Goal: Task Accomplishment & Management: Manage account settings

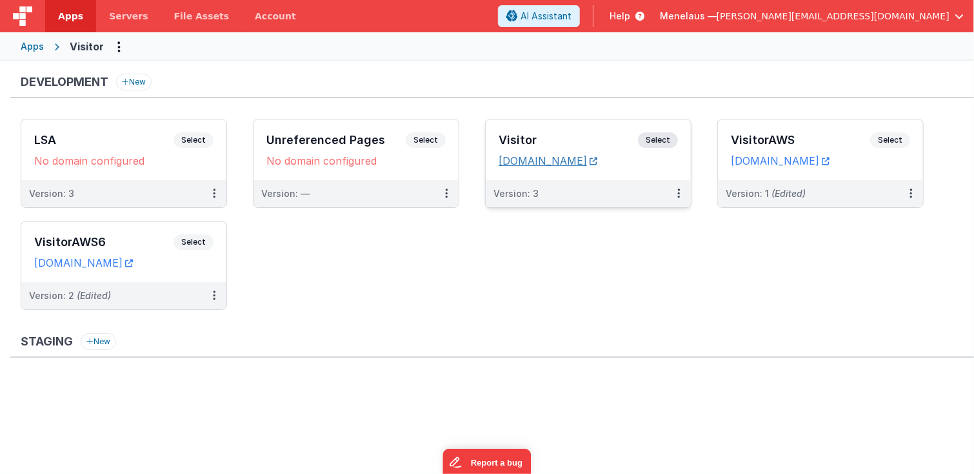
click at [597, 161] on icon at bounding box center [594, 161] width 8 height 1
click at [830, 157] on link "[DOMAIN_NAME]" at bounding box center [780, 160] width 99 height 13
click at [846, 180] on div "Version: 1 (Edited)" at bounding box center [820, 193] width 205 height 27
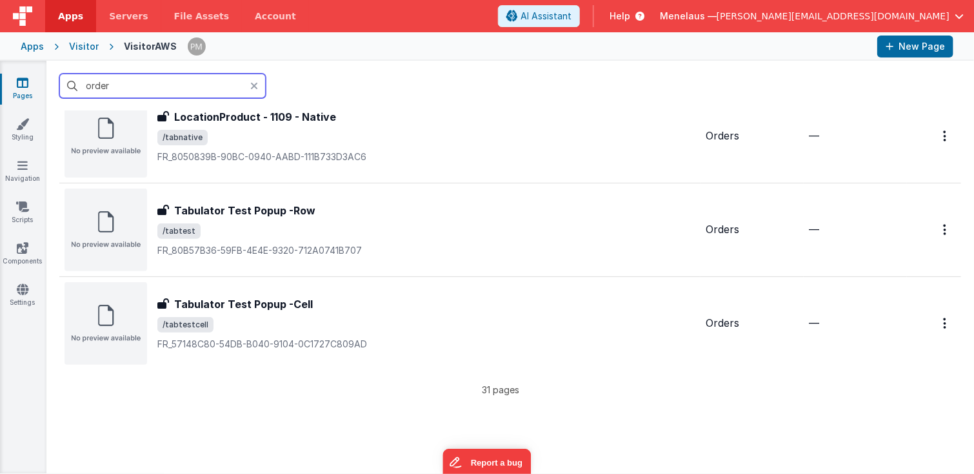
scroll to position [2684, 0]
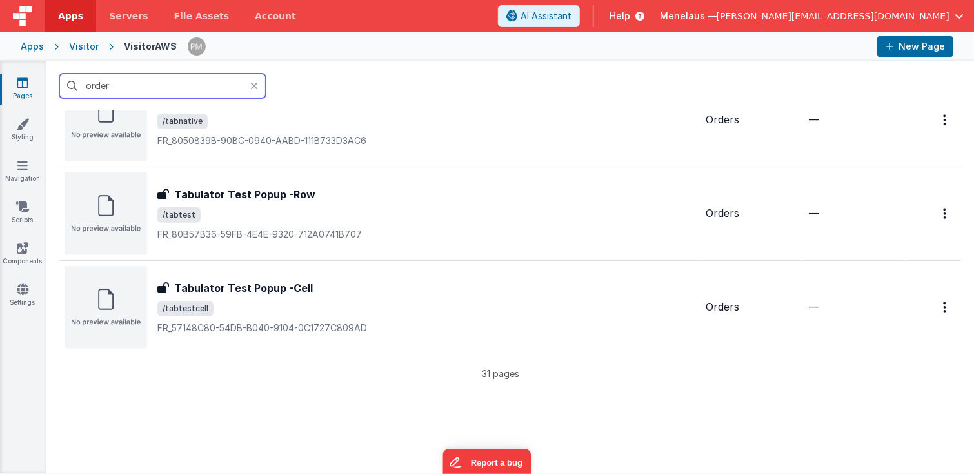
drag, startPoint x: 117, startPoint y: 90, endPoint x: 74, endPoint y: 86, distance: 43.4
click at [74, 86] on input "order" at bounding box center [162, 86] width 206 height 25
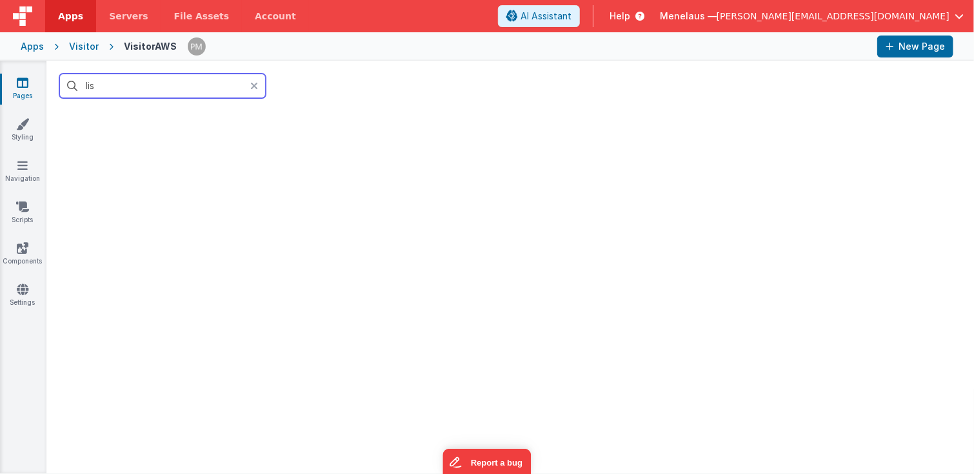
scroll to position [0, 0]
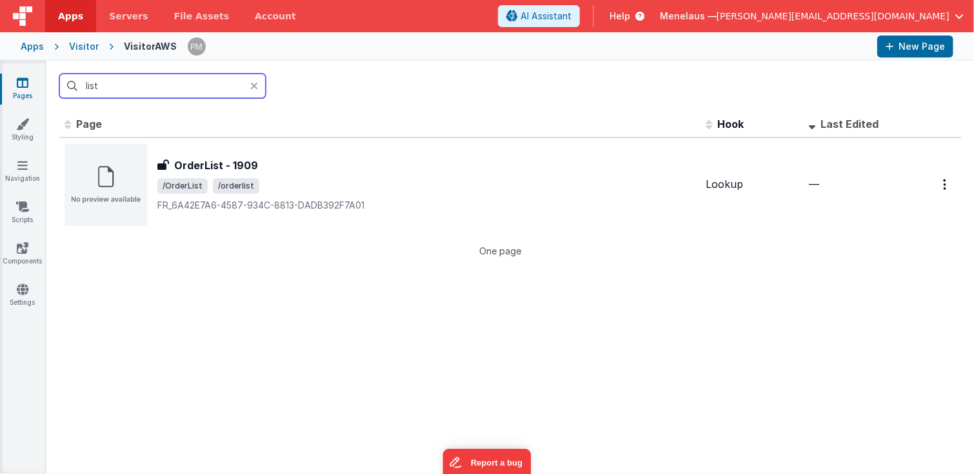
type input "list"
click at [32, 46] on div "Apps" at bounding box center [32, 46] width 23 height 13
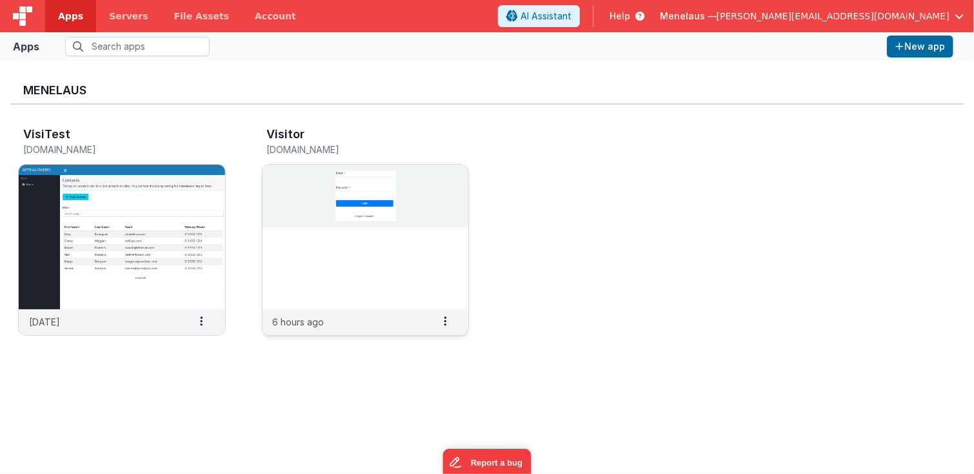
click at [383, 286] on img at bounding box center [366, 237] width 206 height 145
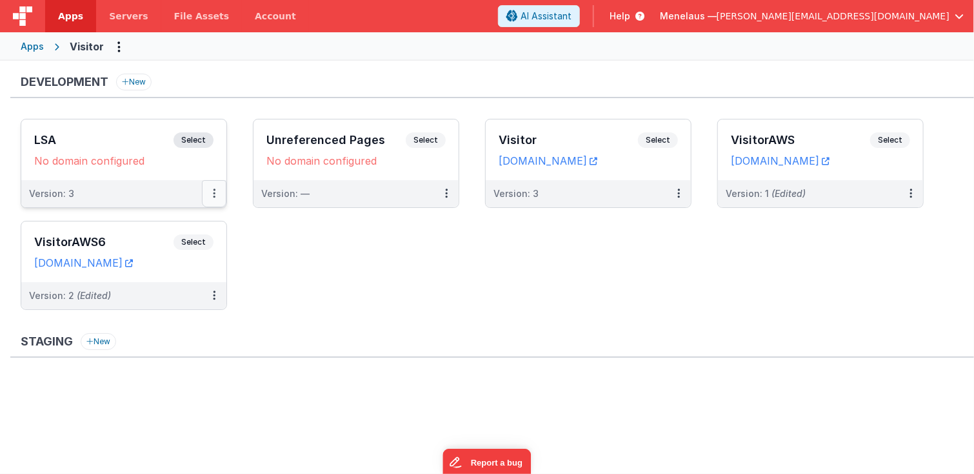
click at [215, 193] on icon at bounding box center [214, 193] width 3 height 1
click at [145, 217] on link "Edit" at bounding box center [170, 222] width 114 height 23
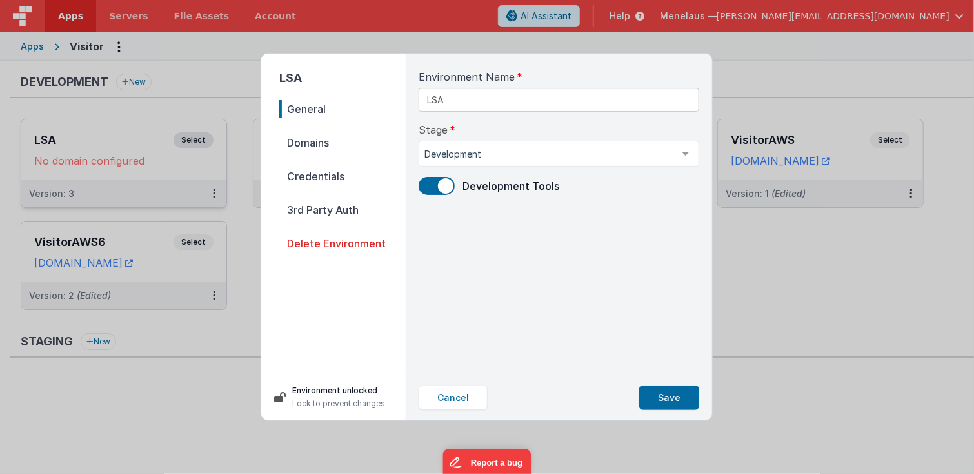
click at [323, 139] on span "Domains" at bounding box center [342, 143] width 126 height 18
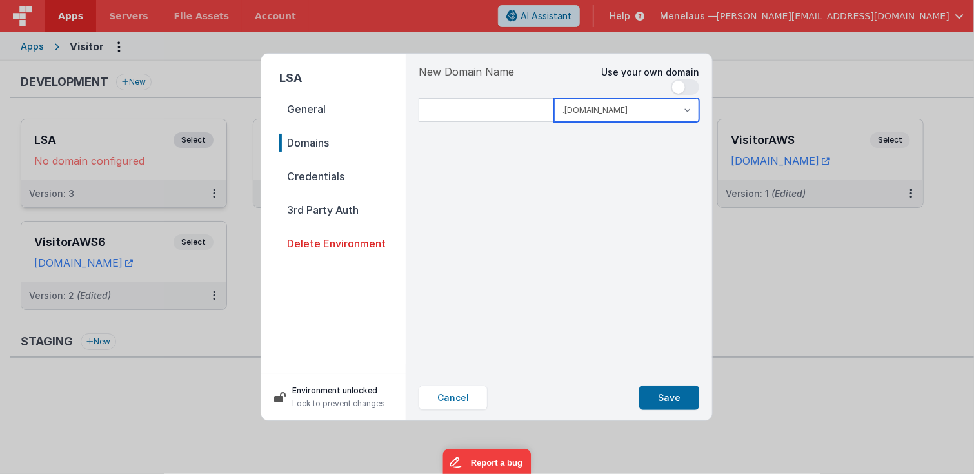
click at [690, 108] on select ".[DOMAIN_NAME] .[DOMAIN_NAME]" at bounding box center [626, 110] width 145 height 24
select select "[DOMAIN_NAME]"
click at [554, 98] on select ".[DOMAIN_NAME] .[DOMAIN_NAME]" at bounding box center [626, 110] width 145 height 24
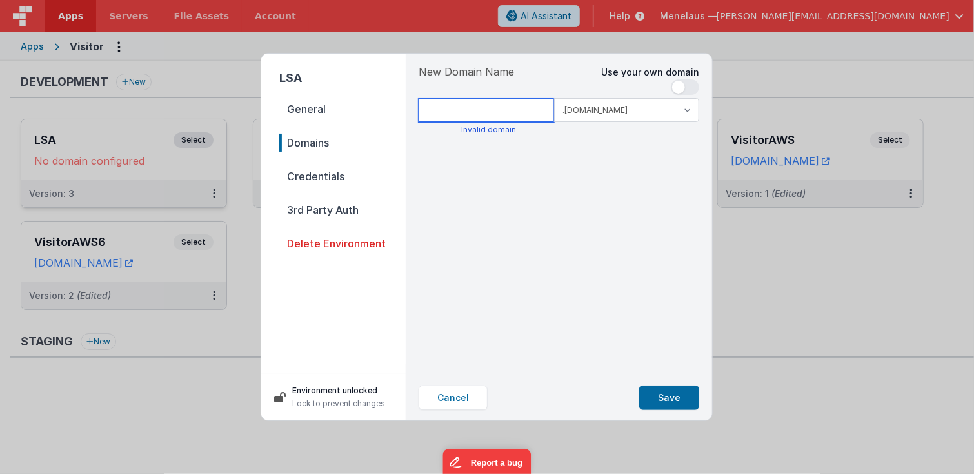
click at [496, 110] on input at bounding box center [487, 110] width 136 height 24
type input "lsa"
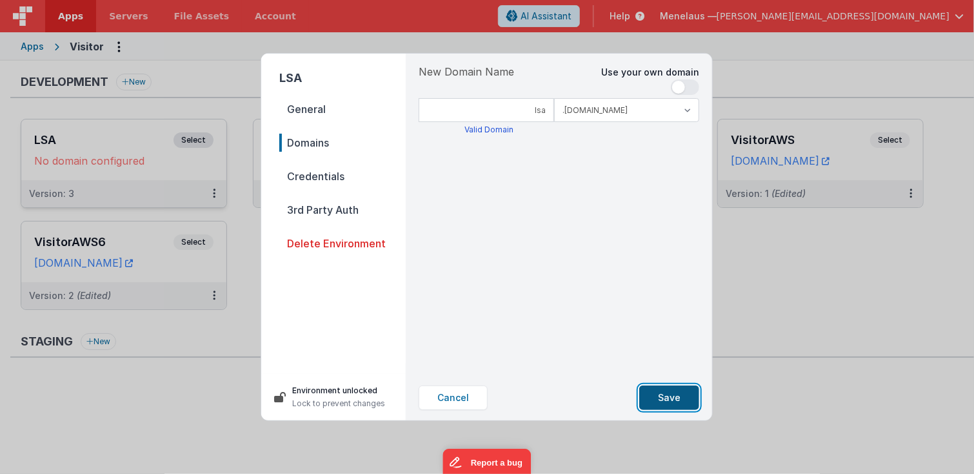
click at [683, 394] on button "Save" at bounding box center [669, 397] width 60 height 25
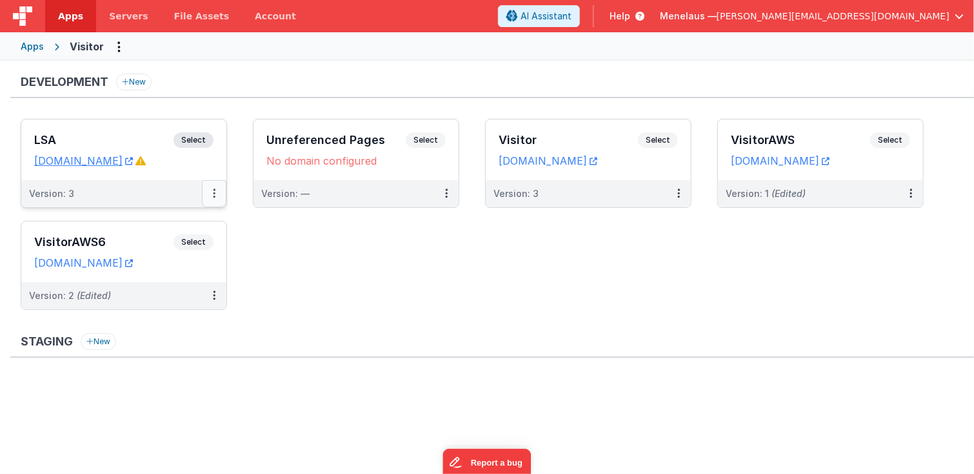
click at [214, 194] on icon at bounding box center [214, 193] width 3 height 1
click at [150, 222] on link "Edit" at bounding box center [170, 222] width 114 height 23
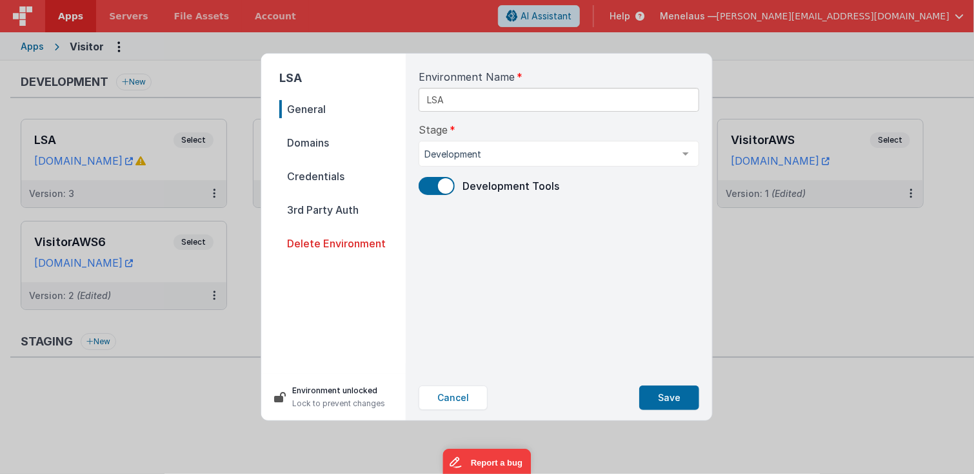
click at [319, 174] on span "Credentials" at bounding box center [342, 176] width 126 height 18
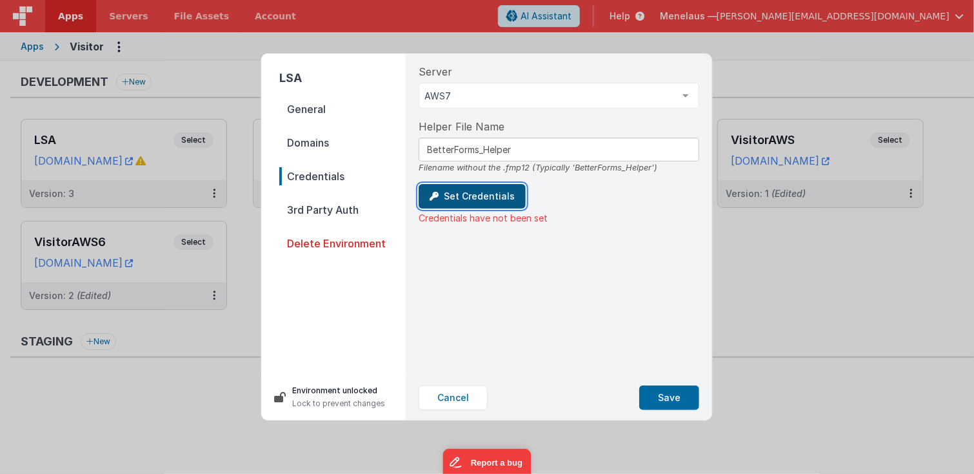
click at [497, 196] on button "Set Credentials" at bounding box center [472, 196] width 107 height 25
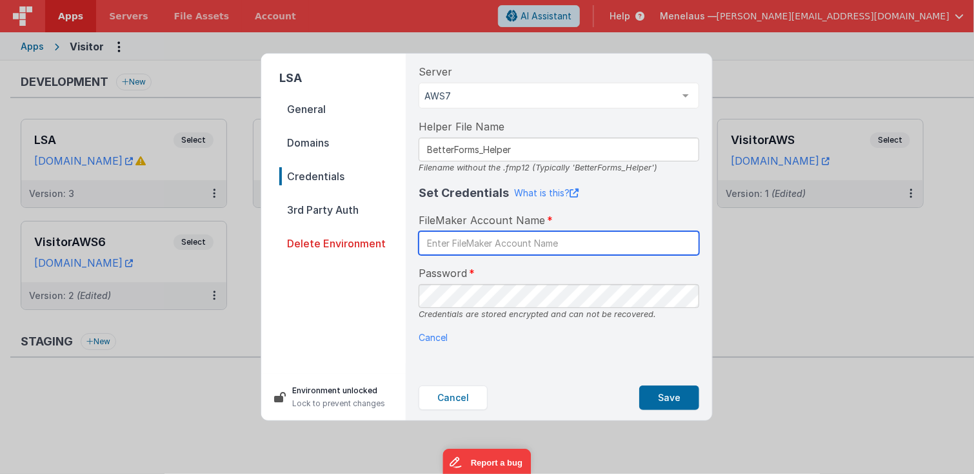
click at [496, 243] on input "text" at bounding box center [559, 243] width 281 height 24
type input "betterforms1"
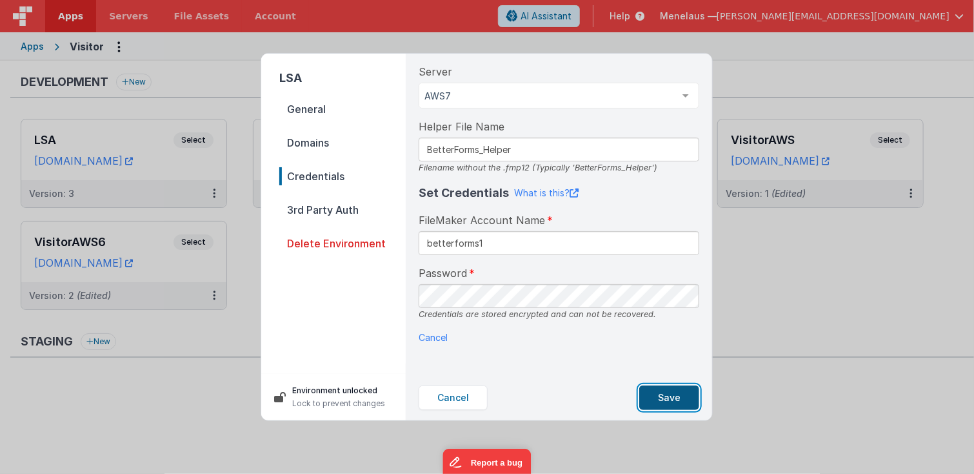
click at [663, 393] on button "Save" at bounding box center [669, 397] width 60 height 25
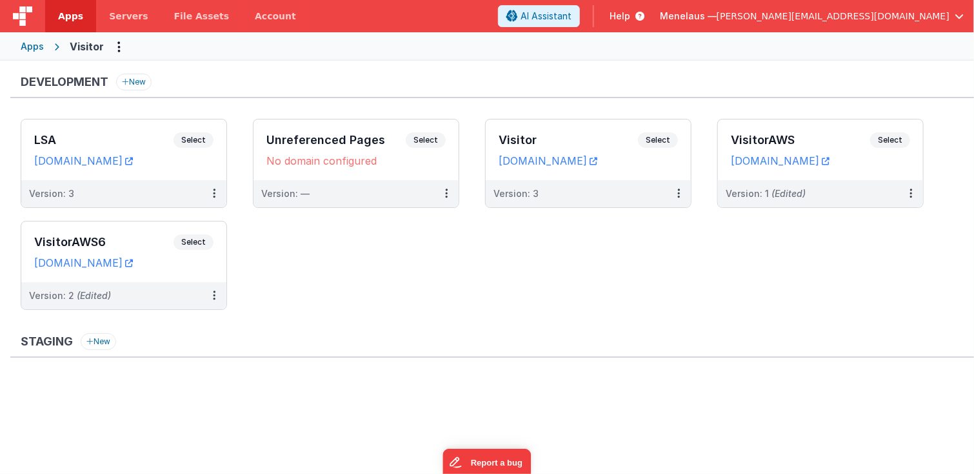
click at [327, 271] on ul "LSA Select URLs [DOMAIN_NAME] Version: 3 Unreferenced Pages Select URLs No doma…" at bounding box center [498, 221] width 954 height 204
click at [154, 191] on div "Version: 3" at bounding box center [115, 193] width 173 height 13
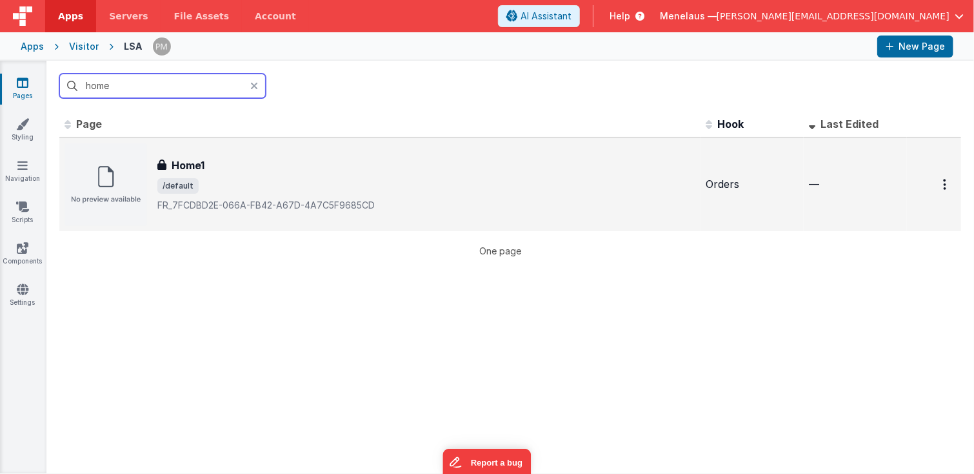
type input "home"
click at [183, 165] on h3 "Home1" at bounding box center [188, 164] width 33 height 15
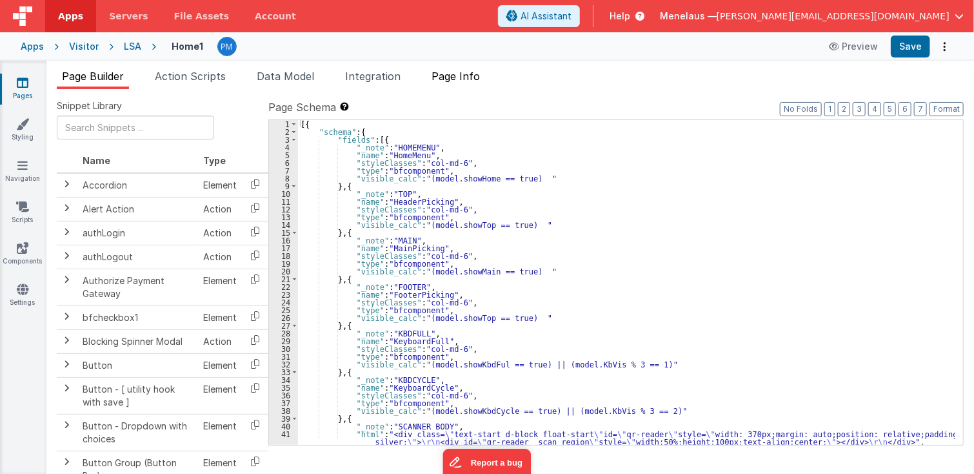
click at [452, 77] on span "Page Info" at bounding box center [456, 76] width 48 height 13
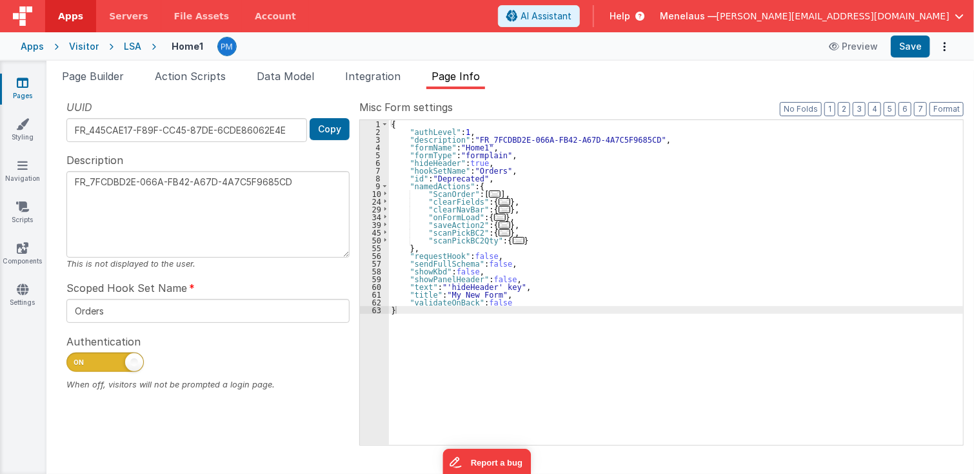
click at [98, 362] on span at bounding box center [104, 361] width 77 height 19
click at [77, 362] on input "checkbox" at bounding box center [71, 360] width 10 height 10
checkbox input "false"
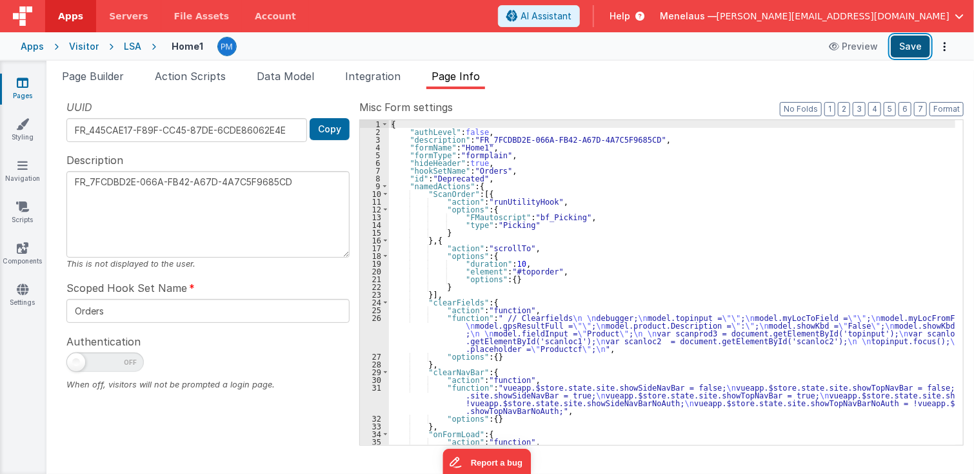
click at [904, 42] on button "Save" at bounding box center [910, 46] width 39 height 22
click at [75, 46] on div "Visitor" at bounding box center [84, 46] width 30 height 13
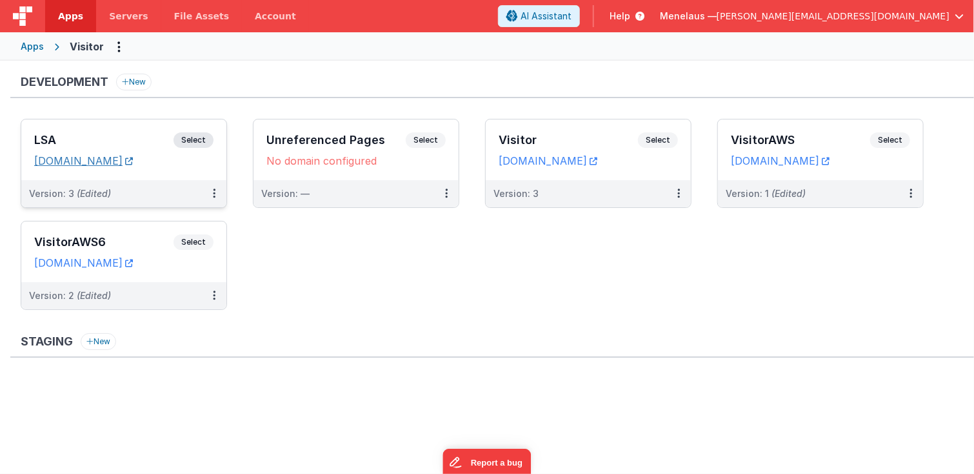
click at [90, 159] on link "[DOMAIN_NAME]" at bounding box center [83, 160] width 99 height 13
